Goal: Browse casually

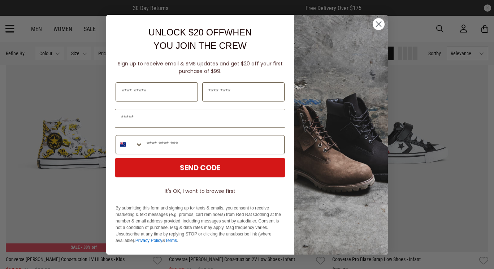
scroll to position [1184, 0]
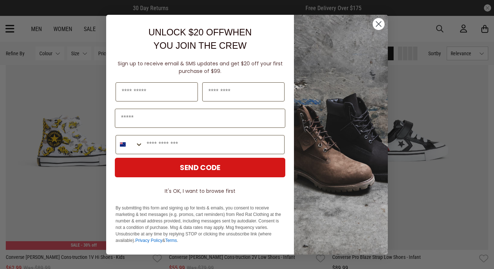
click at [381, 26] on circle "Close dialog" at bounding box center [379, 24] width 12 height 12
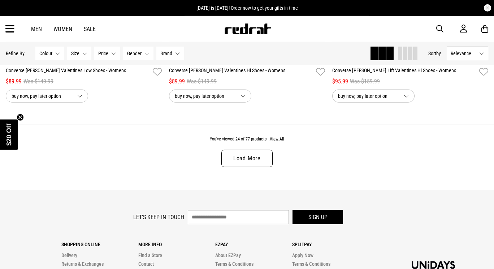
scroll to position [2188, 0]
click at [254, 167] on link "Load More" at bounding box center [246, 157] width 51 height 17
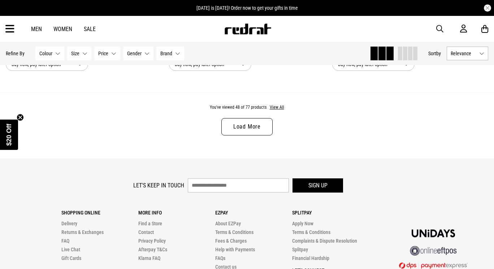
scroll to position [4397, 0]
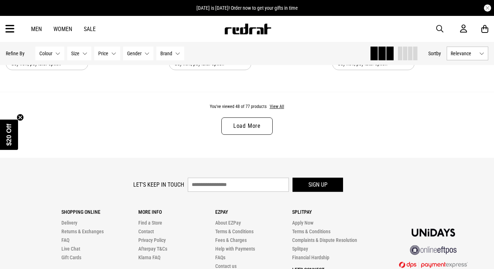
click at [263, 135] on link "Load More" at bounding box center [246, 125] width 51 height 17
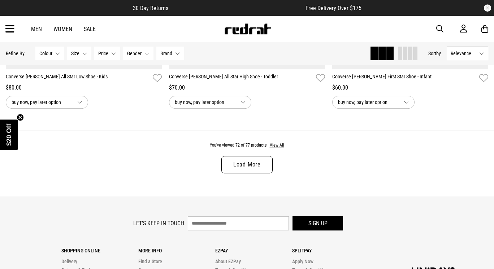
scroll to position [6536, 0]
click at [257, 173] on link "Load More" at bounding box center [246, 163] width 51 height 17
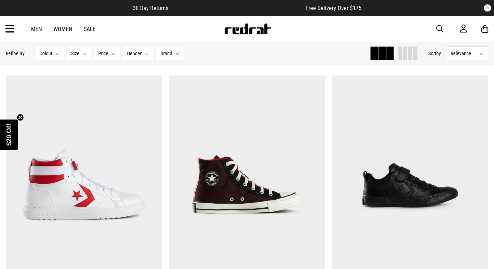
scroll to position [4940, 0]
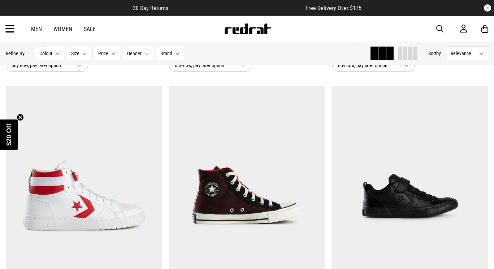
click at [248, 31] on img at bounding box center [248, 28] width 48 height 11
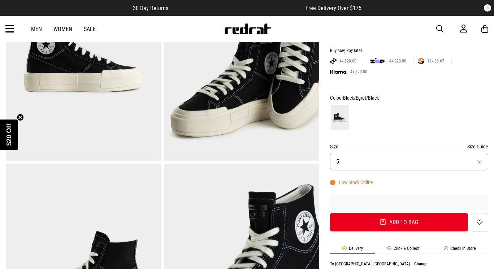
scroll to position [121, 0]
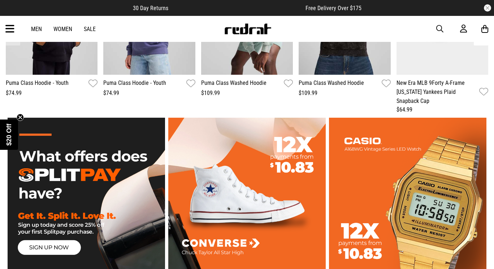
scroll to position [1268, 0]
